Goal: Task Accomplishment & Management: Manage account settings

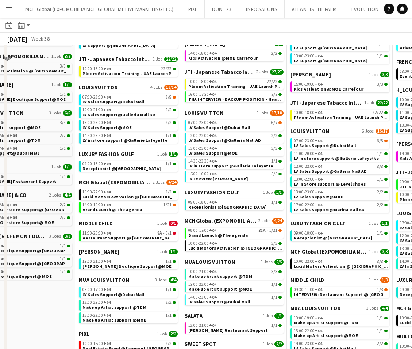
scroll to position [343, 0]
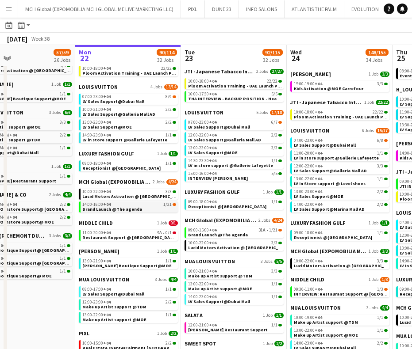
click at [97, 206] on span "14:00-16:00 +04" at bounding box center [96, 205] width 28 height 4
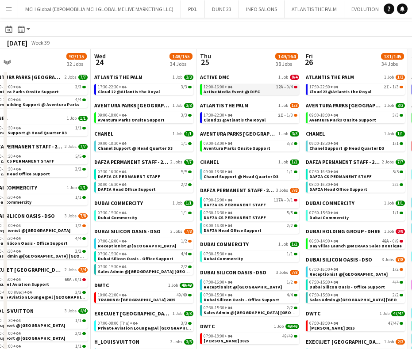
scroll to position [21, 0]
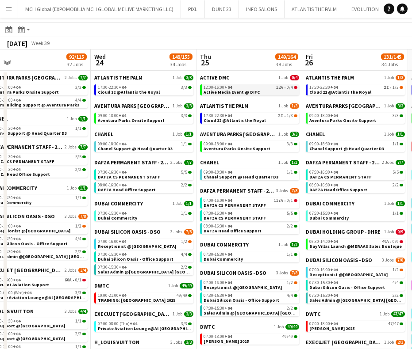
click at [214, 86] on span "12:00-16:00 +04" at bounding box center [217, 87] width 28 height 4
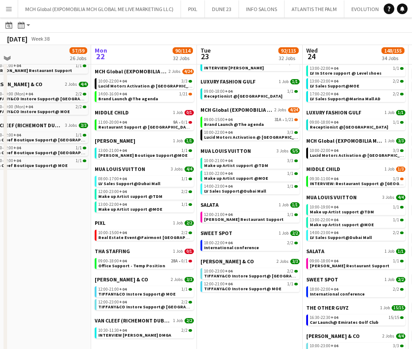
scroll to position [454, 0]
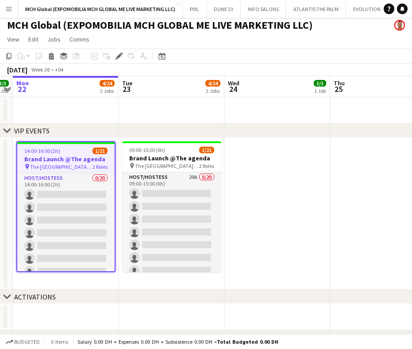
scroll to position [2, 0]
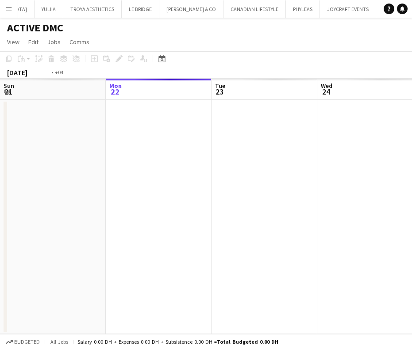
scroll to position [0, 304]
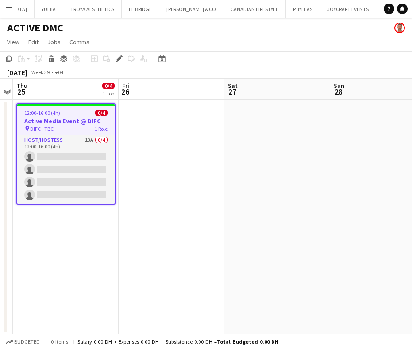
click at [51, 119] on h3 "Active Media Event @ DIFC" at bounding box center [65, 121] width 97 height 8
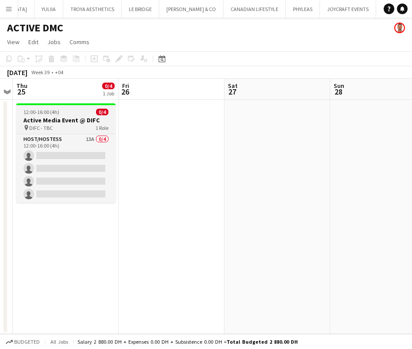
click at [51, 119] on h3 "Active Media Event @ DIFC" at bounding box center [65, 120] width 99 height 8
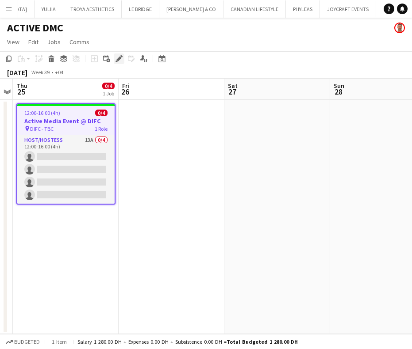
click at [117, 59] on icon at bounding box center [118, 59] width 5 height 5
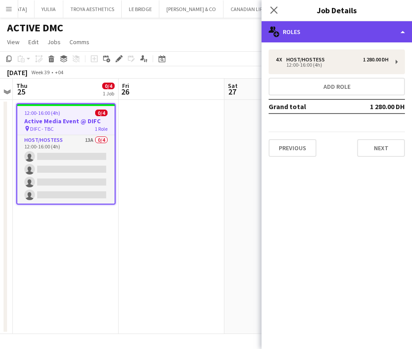
click at [309, 29] on div "multiple-users-add Roles" at bounding box center [336, 31] width 150 height 21
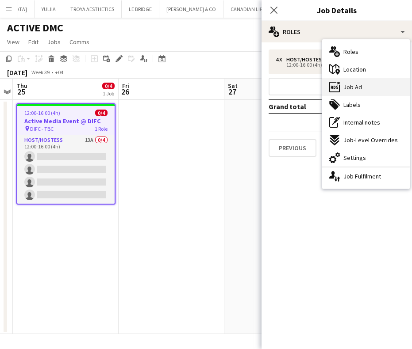
click at [353, 89] on span "Job Ad" at bounding box center [352, 87] width 19 height 8
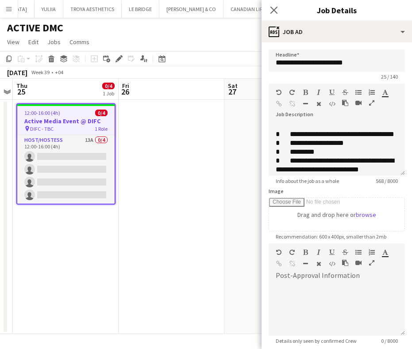
scroll to position [127, 0]
